Goal: Transaction & Acquisition: Download file/media

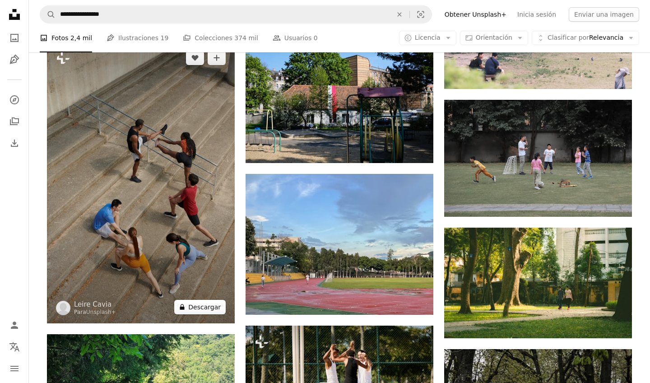
scroll to position [16501, 0]
click at [206, 302] on button "A lock Descargar" at bounding box center [199, 307] width 51 height 14
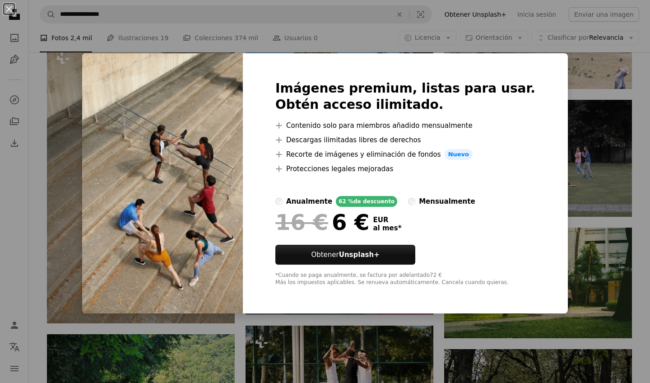
click at [449, 41] on div "An X shape Imágenes premium, listas para usar. Obtén acceso ilimitado. A plus s…" at bounding box center [325, 191] width 650 height 383
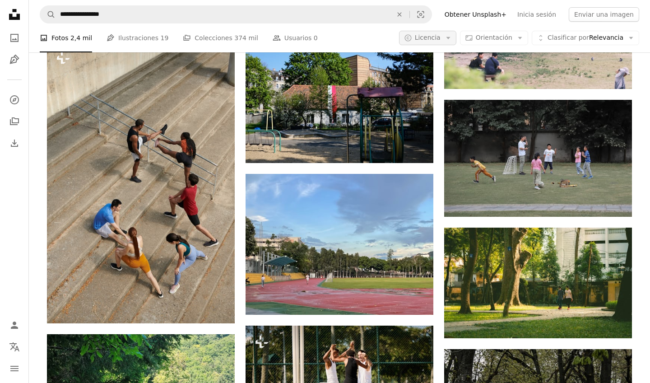
click at [452, 38] on icon "Arrow down" at bounding box center [448, 38] width 8 height 8
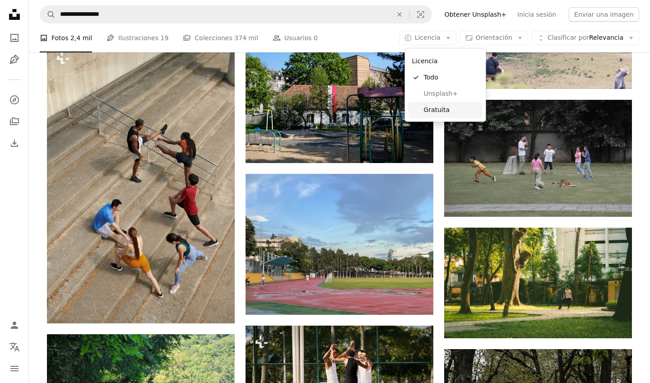
click at [437, 109] on span "Gratuita" at bounding box center [451, 109] width 55 height 9
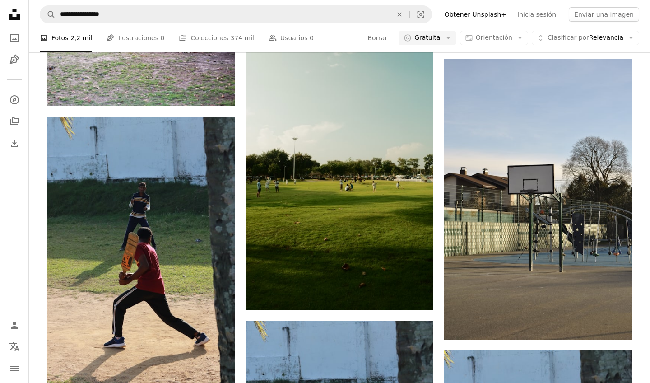
scroll to position [1082, 0]
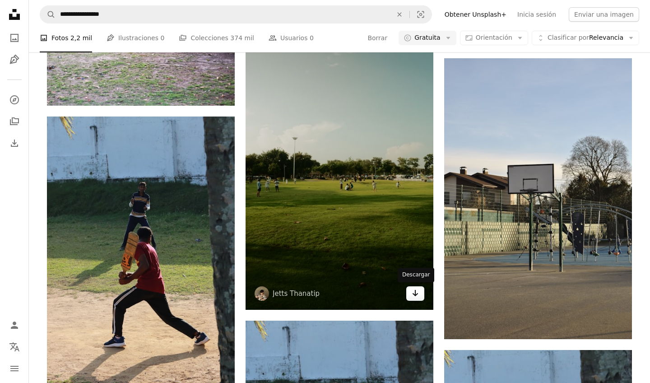
click at [416, 291] on icon "Arrow pointing down" at bounding box center [415, 292] width 7 height 11
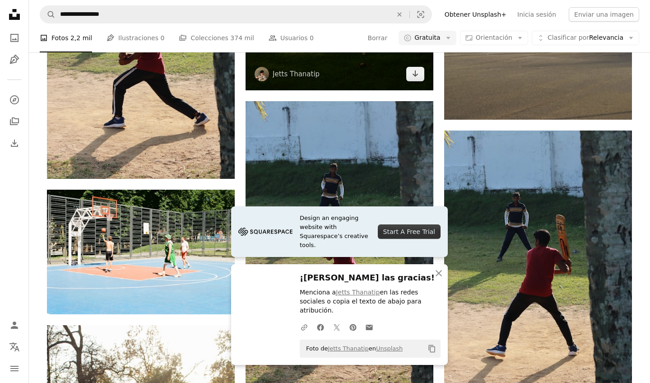
scroll to position [1308, 0]
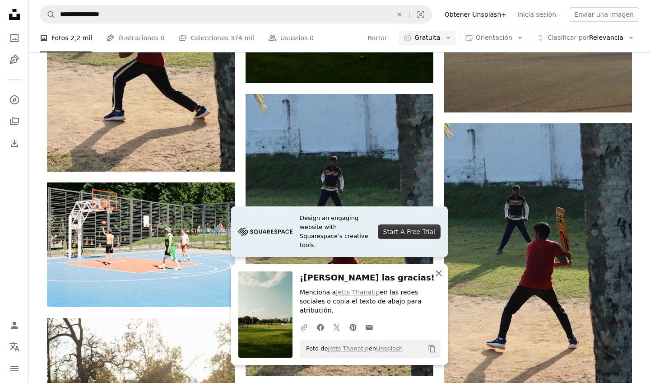
click at [439, 278] on icon "An X shape" at bounding box center [438, 273] width 11 height 11
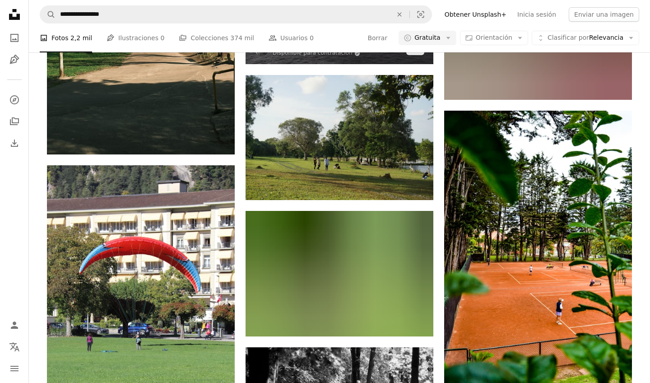
scroll to position [11309, 0]
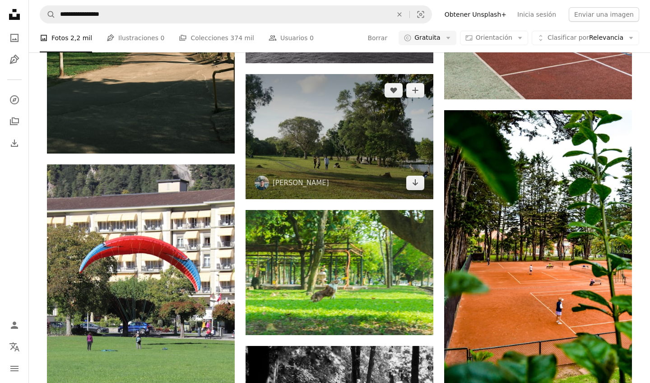
click at [322, 135] on img at bounding box center [339, 136] width 188 height 125
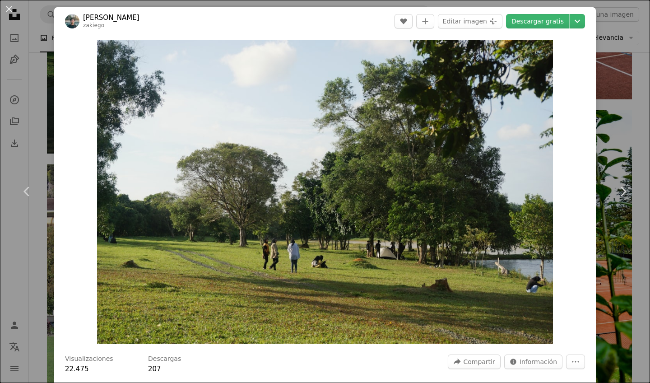
click at [36, 125] on div "An X shape Chevron left Chevron right [PERSON_NAME] zakiego A heart A plus sign…" at bounding box center [325, 191] width 650 height 383
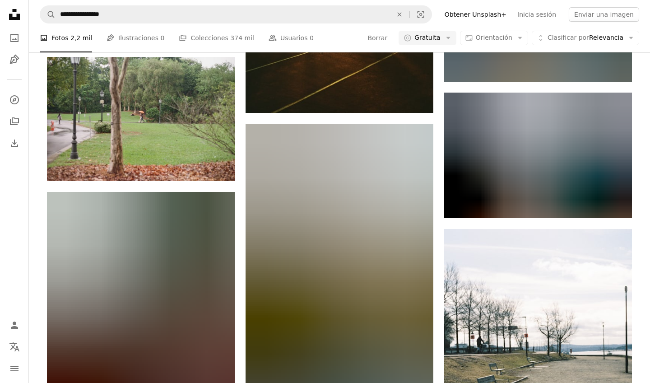
scroll to position [13808, 0]
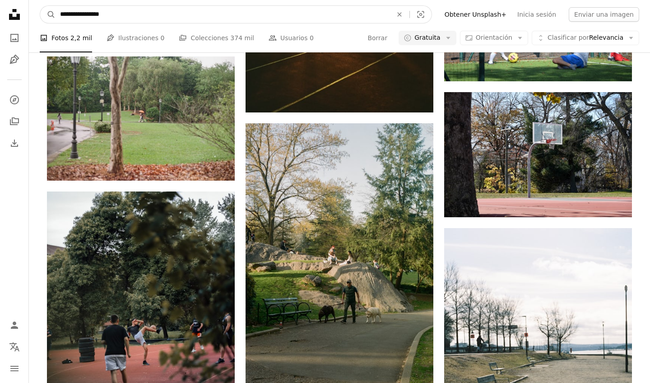
drag, startPoint x: 75, startPoint y: 14, endPoint x: 7, endPoint y: 14, distance: 68.6
type input "**********"
click at [48, 14] on button "A magnifying glass" at bounding box center [47, 14] width 15 height 17
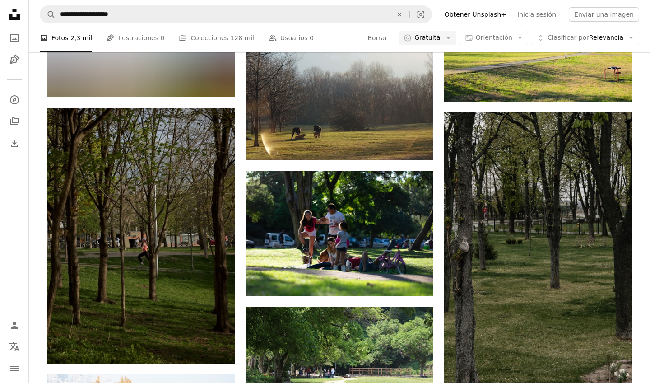
scroll to position [5340, 0]
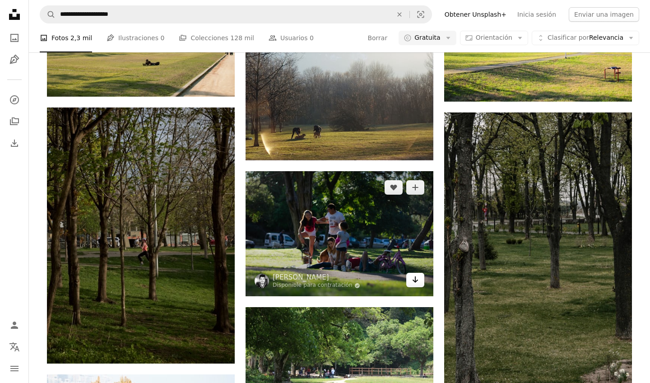
click at [414, 278] on icon "Arrow pointing down" at bounding box center [415, 279] width 7 height 11
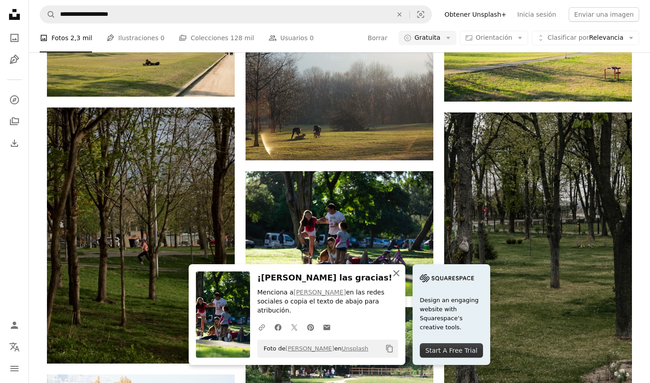
click at [401, 274] on icon "An X shape" at bounding box center [396, 273] width 11 height 11
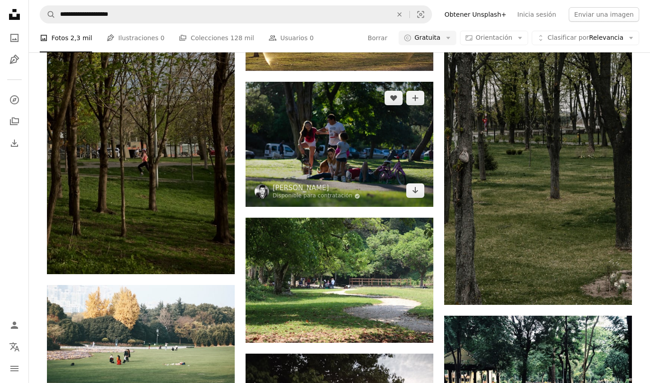
scroll to position [5440, 0]
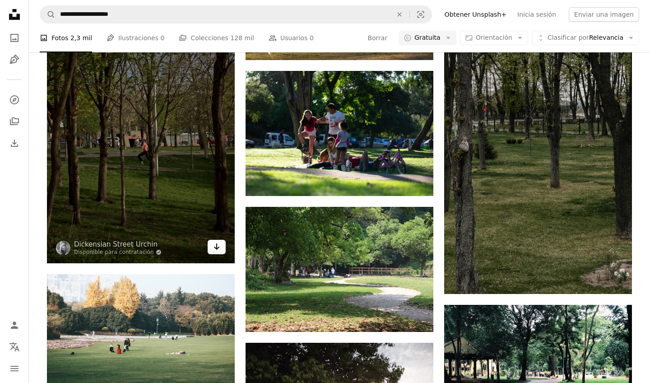
click at [219, 241] on icon "Arrow pointing down" at bounding box center [216, 246] width 7 height 11
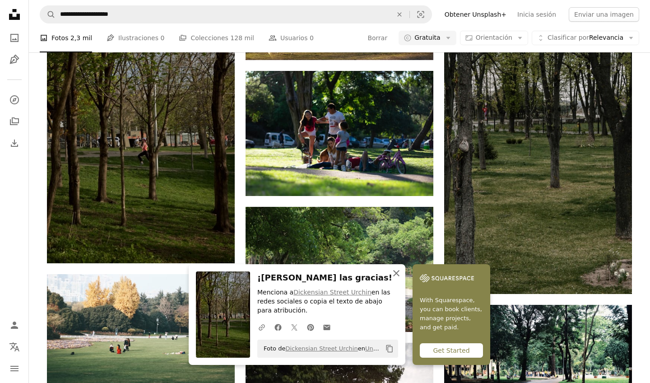
click at [395, 275] on icon "An X shape" at bounding box center [396, 273] width 11 height 11
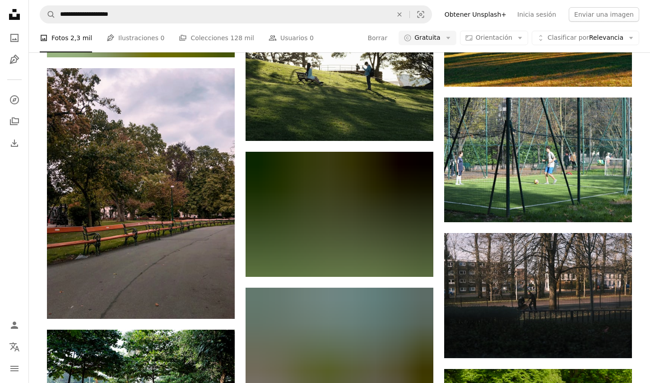
scroll to position [7615, 0]
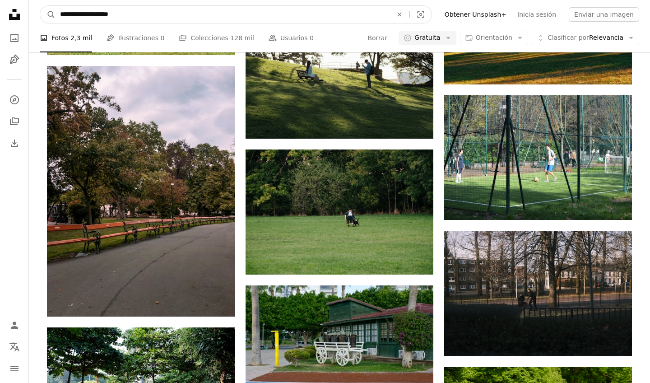
drag, startPoint x: 103, startPoint y: 13, endPoint x: 87, endPoint y: 13, distance: 15.8
click at [87, 13] on input "**********" at bounding box center [223, 14] width 334 height 17
type input "**********"
click at [48, 14] on button "A magnifying glass" at bounding box center [47, 14] width 15 height 17
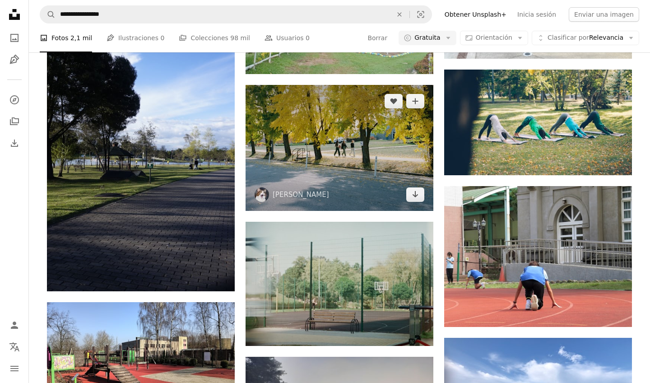
scroll to position [3055, 0]
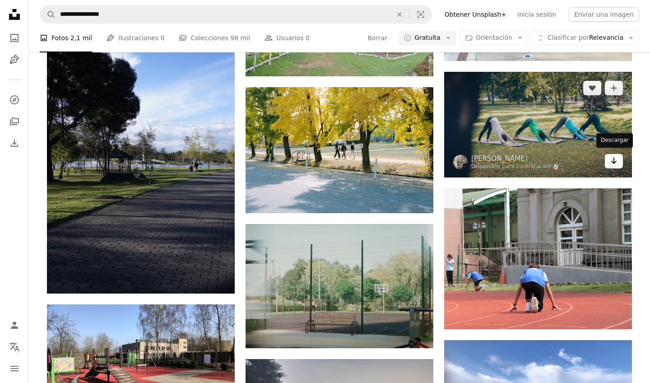
click at [616, 158] on icon "Descargar" at bounding box center [614, 160] width 6 height 6
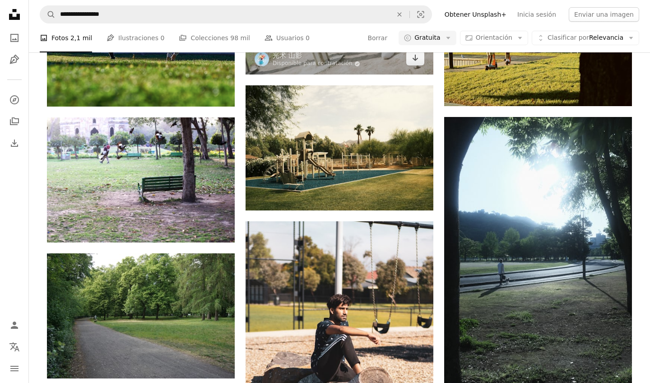
scroll to position [5540, 0]
